Goal: Transaction & Acquisition: Purchase product/service

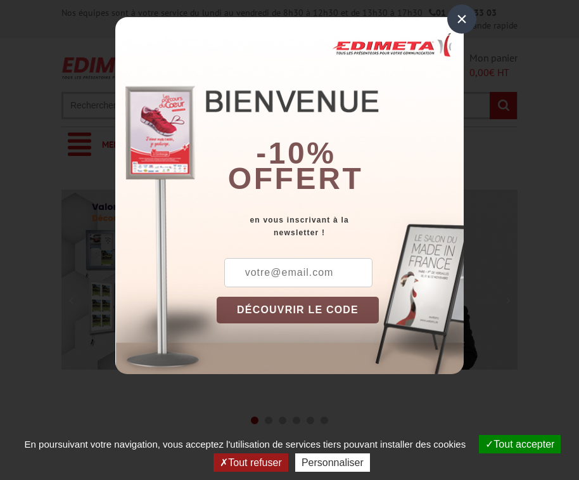
click at [462, 15] on div "×" at bounding box center [461, 18] width 29 height 29
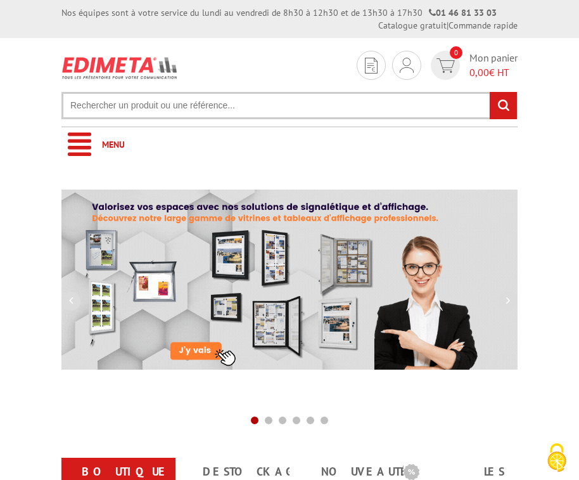
click at [302, 113] on input "text" at bounding box center [289, 105] width 456 height 27
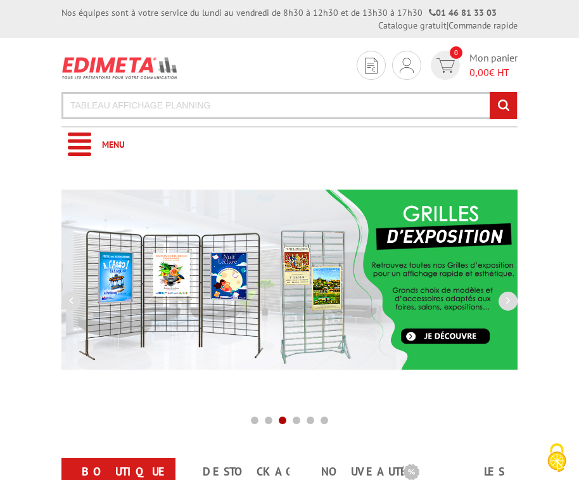
type input "TABLEAU AFFICHAGE PLANNING"
click at [490, 92] on input "rechercher" at bounding box center [503, 105] width 27 height 27
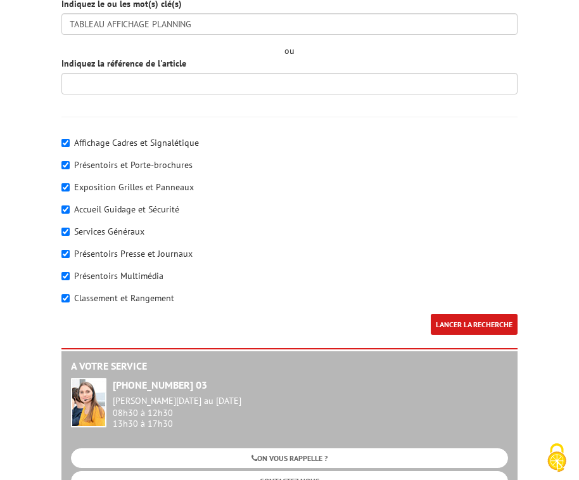
scroll to position [355, 0]
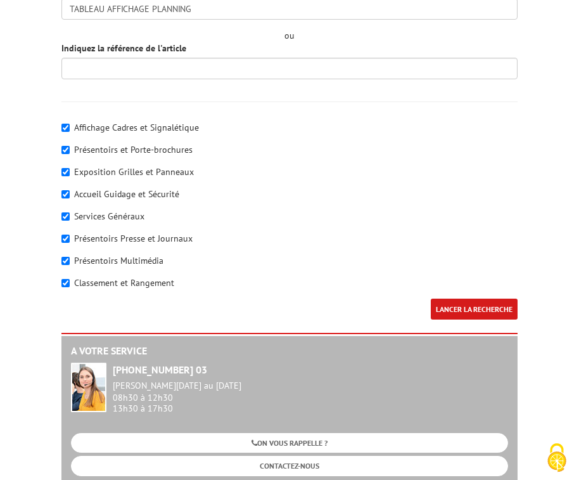
click at [462, 308] on input "LANCER LA RECHERCHE" at bounding box center [474, 308] width 87 height 21
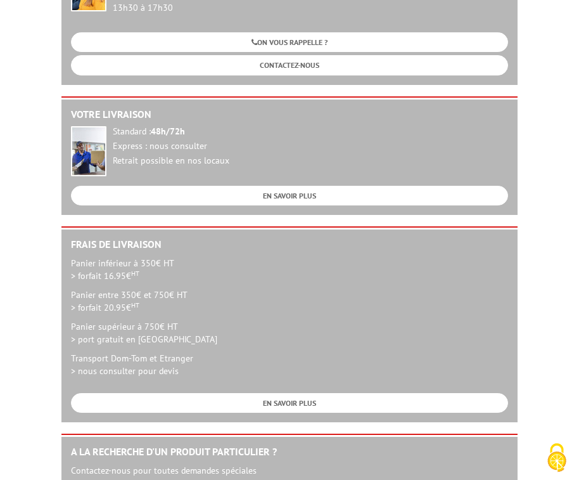
scroll to position [785, 0]
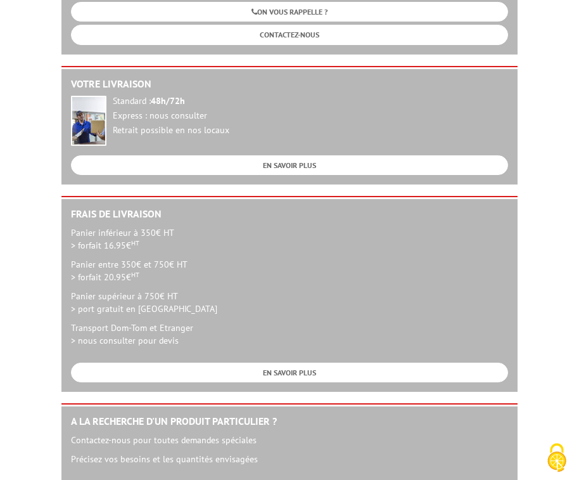
click at [552, 453] on body "Nos équipes sont à votre service du lundi au vendredi de 8h30 à 12h30 et de 13h…" at bounding box center [289, 129] width 579 height 1828
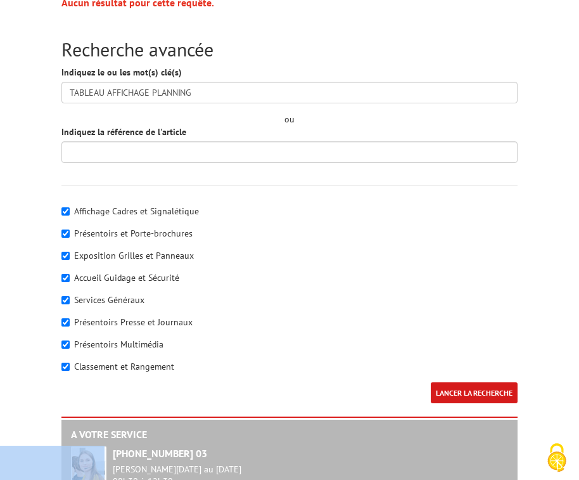
scroll to position [266, 0]
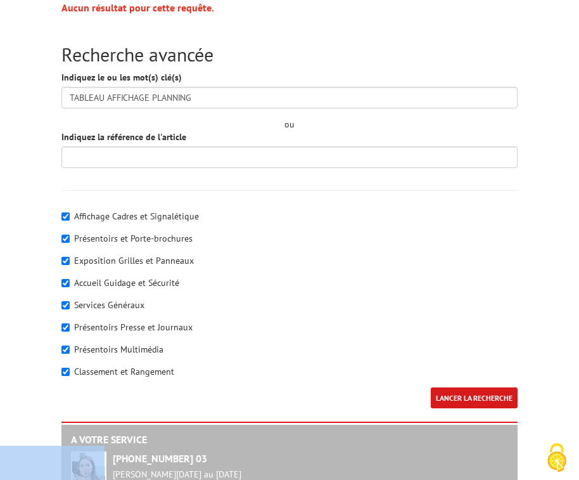
click at [466, 392] on input "LANCER LA RECHERCHE" at bounding box center [474, 397] width 87 height 21
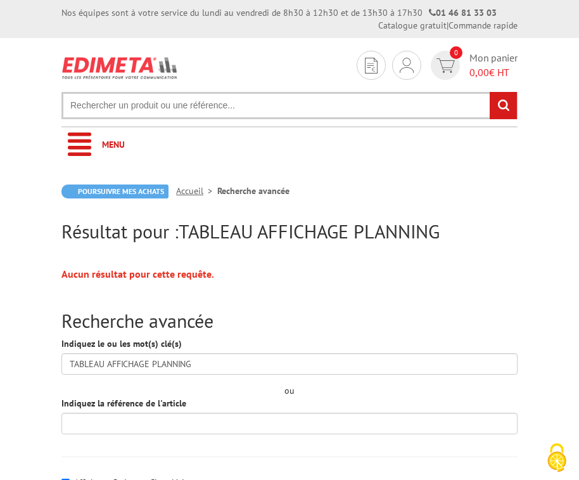
click at [290, 108] on input "text" at bounding box center [289, 105] width 456 height 27
type input "PLANNING"
click at [490, 92] on input "rechercher" at bounding box center [503, 105] width 27 height 27
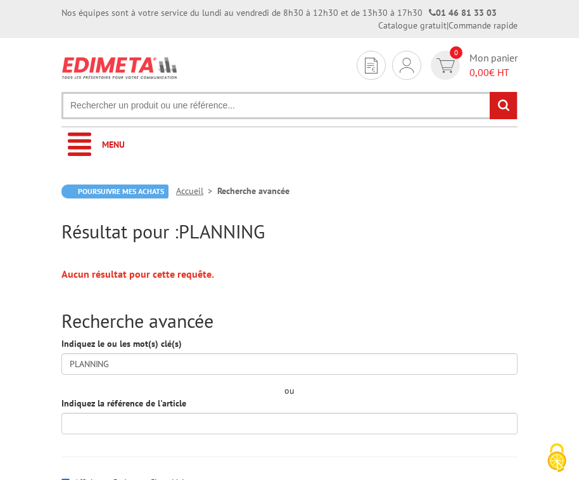
click at [103, 106] on input "text" at bounding box center [289, 105] width 456 height 27
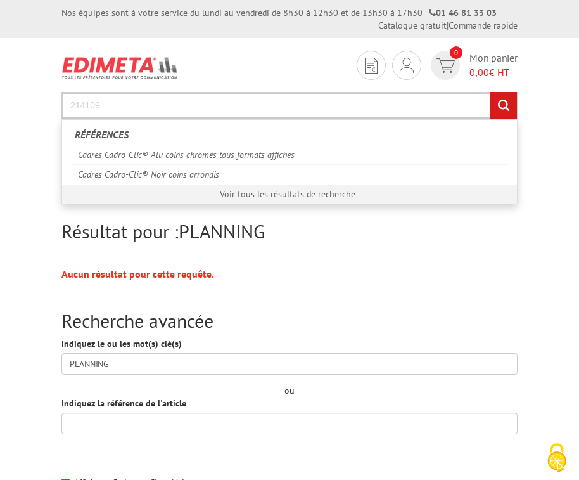
type input "214109"
click at [490, 92] on input "rechercher" at bounding box center [503, 105] width 27 height 27
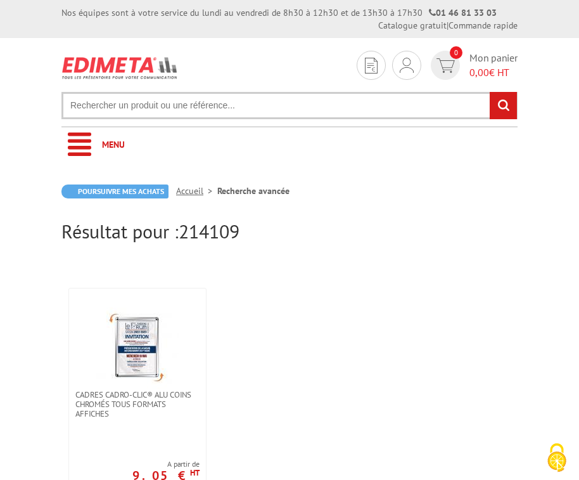
click at [272, 102] on input "text" at bounding box center [289, 105] width 456 height 27
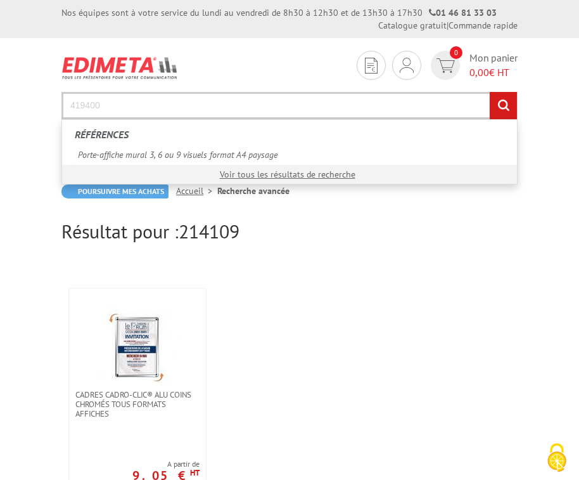
type input "419400"
click at [490, 92] on input "rechercher" at bounding box center [503, 105] width 27 height 27
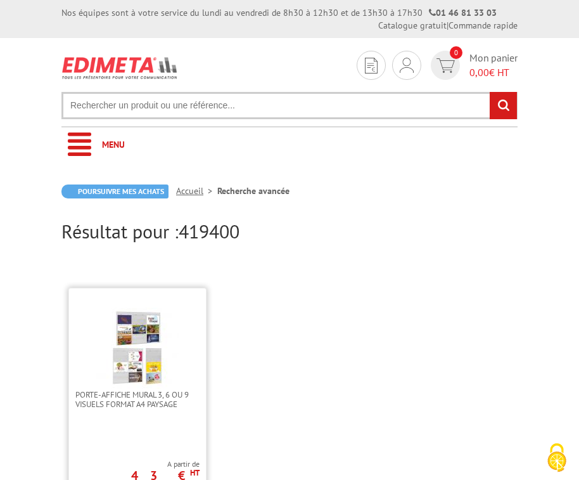
click at [155, 366] on img at bounding box center [137, 348] width 82 height 82
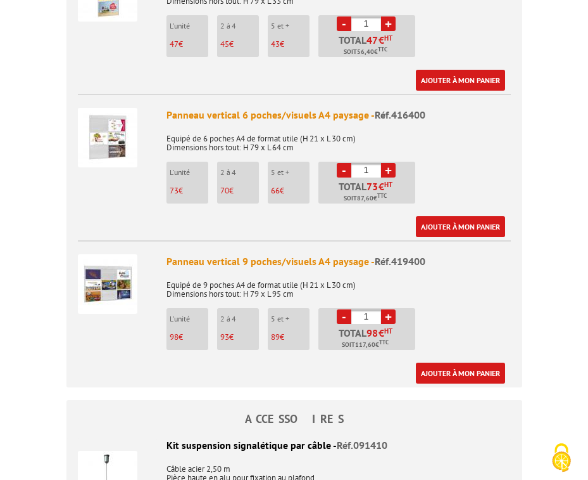
scroll to position [601, 0]
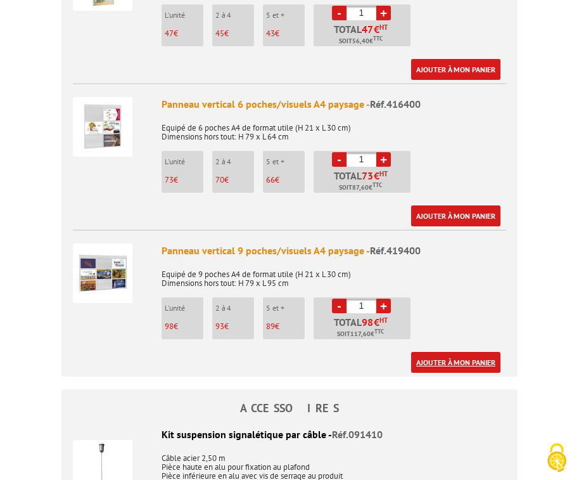
click at [449, 352] on link "Ajouter à mon panier" at bounding box center [455, 362] width 89 height 21
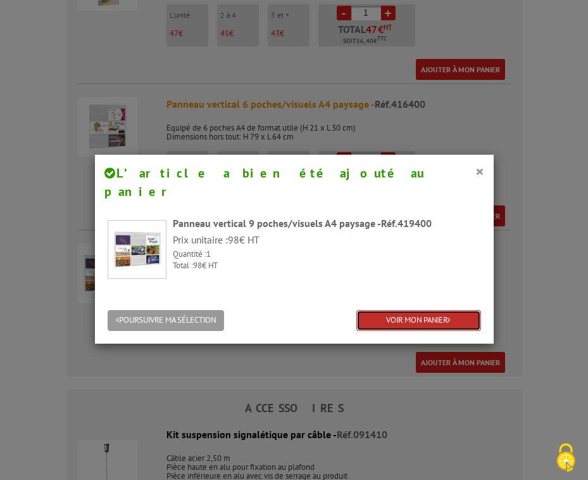
click at [413, 310] on link "VOIR MON PANIER" at bounding box center [419, 320] width 125 height 21
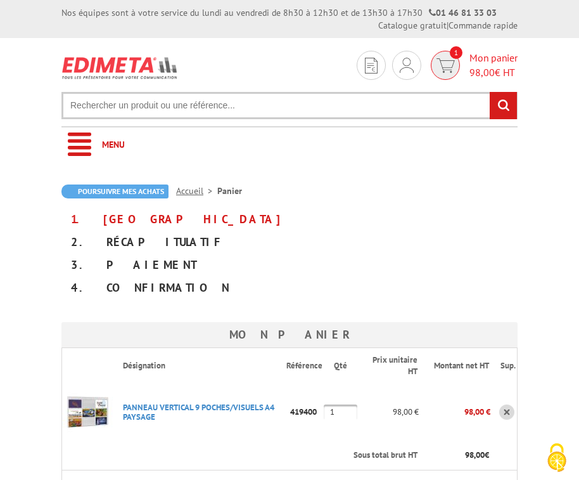
click at [445, 64] on img at bounding box center [445, 65] width 18 height 15
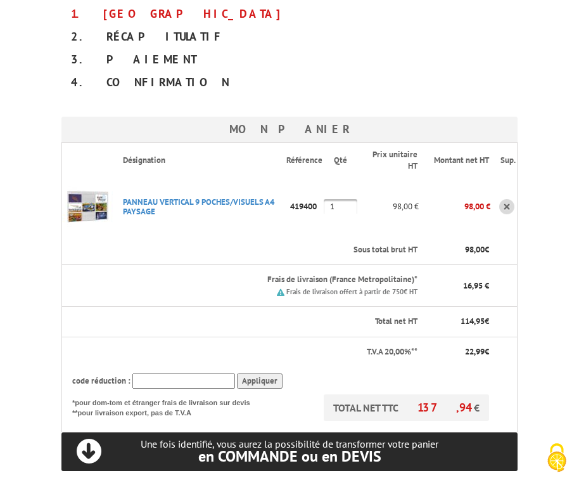
scroll to position [185, 0]
